Goal: Task Accomplishment & Management: Manage account settings

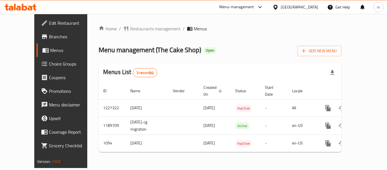
click at [49, 65] on span "Choice Groups" at bounding box center [71, 63] width 45 height 7
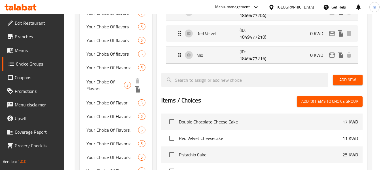
scroll to position [170, 0]
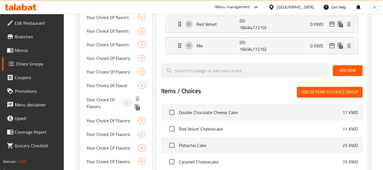
click at [103, 106] on span "Your Choice Of Flavors:" at bounding box center [104, 103] width 37 height 14
type input "Your Choice Of Flavors:"
type input "إختيارك من النكهات:"
type input "1"
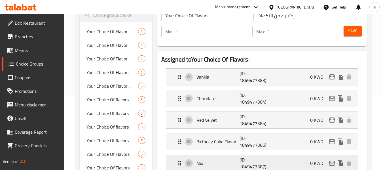
scroll to position [57, 0]
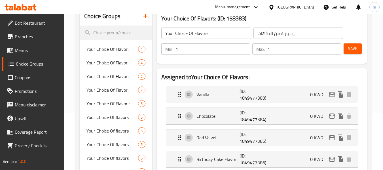
click at [24, 38] on span "Branches" at bounding box center [37, 36] width 45 height 7
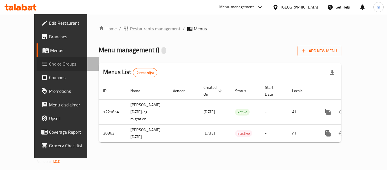
click at [37, 58] on link "Choice Groups" at bounding box center [68, 64] width 62 height 14
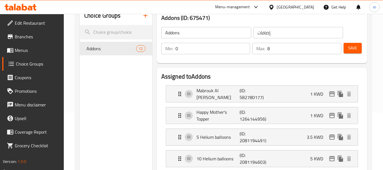
scroll to position [57, 0]
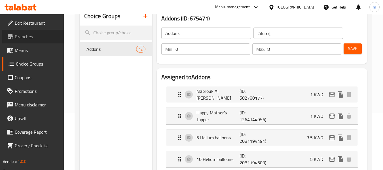
click at [29, 38] on span "Branches" at bounding box center [37, 36] width 45 height 7
